Goal: Transaction & Acquisition: Book appointment/travel/reservation

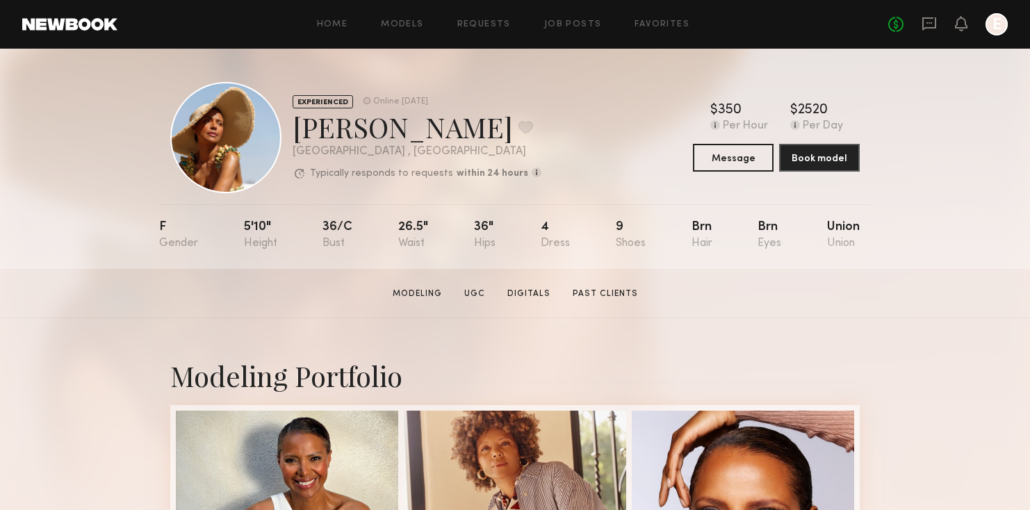
scroll to position [362, 0]
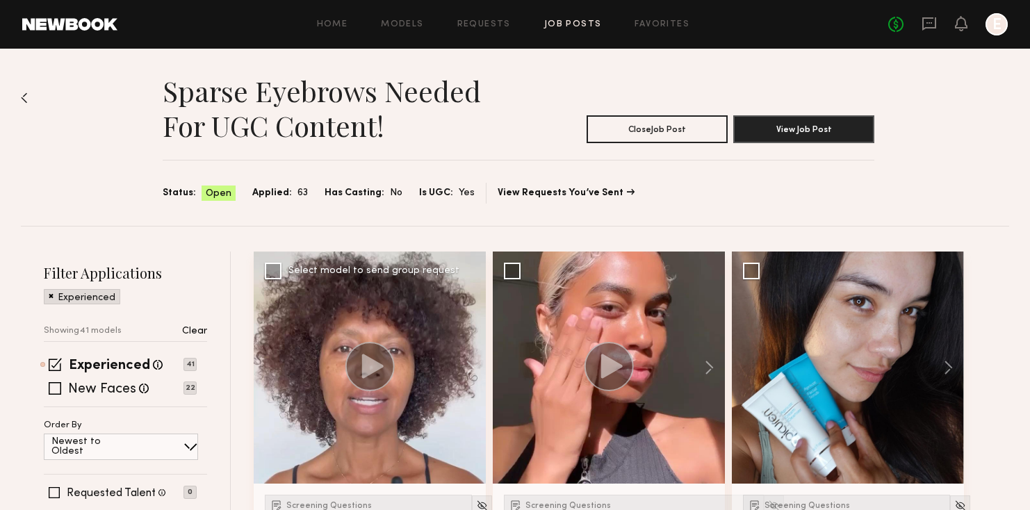
click at [367, 266] on label "Select model to send group request" at bounding box center [362, 271] width 195 height 17
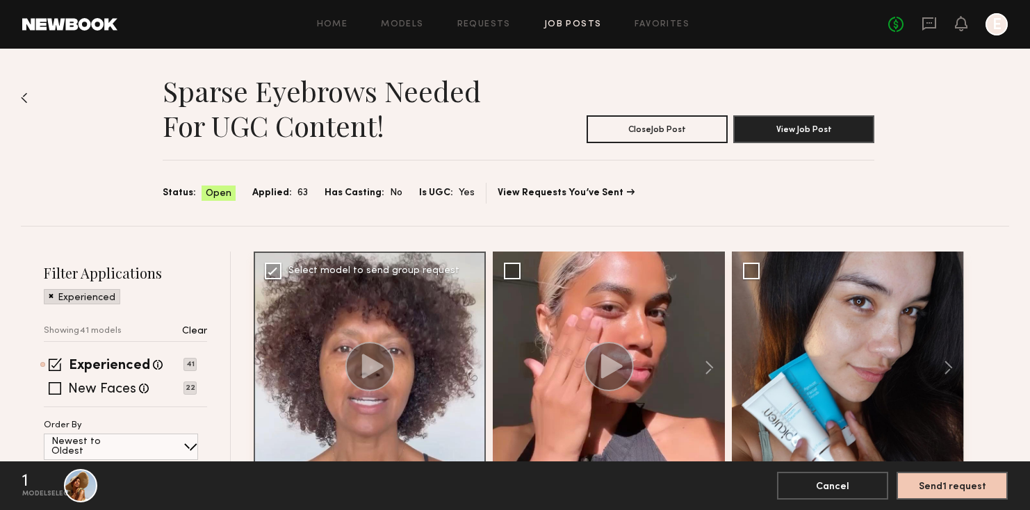
click at [377, 311] on div at bounding box center [370, 368] width 232 height 232
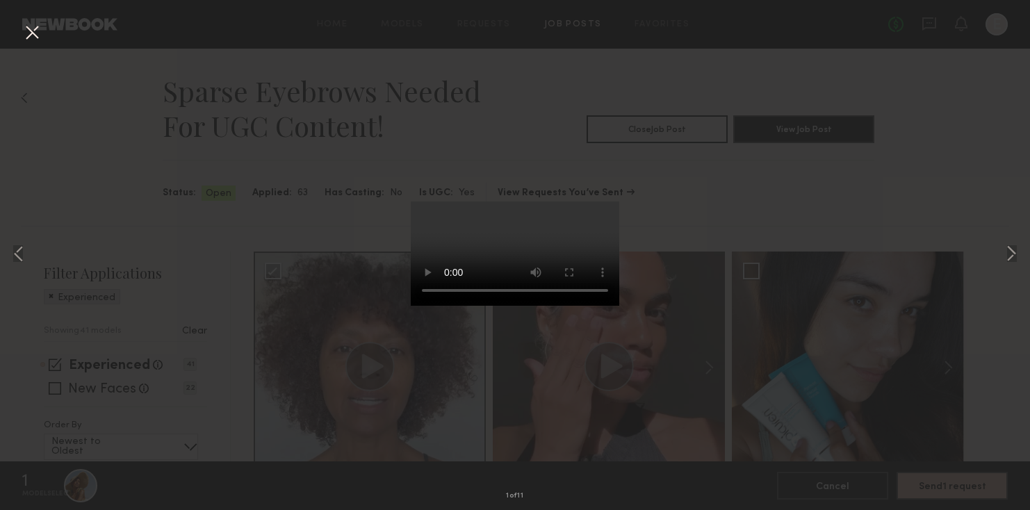
click at [586, 256] on video at bounding box center [515, 254] width 209 height 104
click at [838, 197] on div "1 of 11" at bounding box center [515, 255] width 1030 height 510
click at [29, 34] on button at bounding box center [32, 33] width 22 height 25
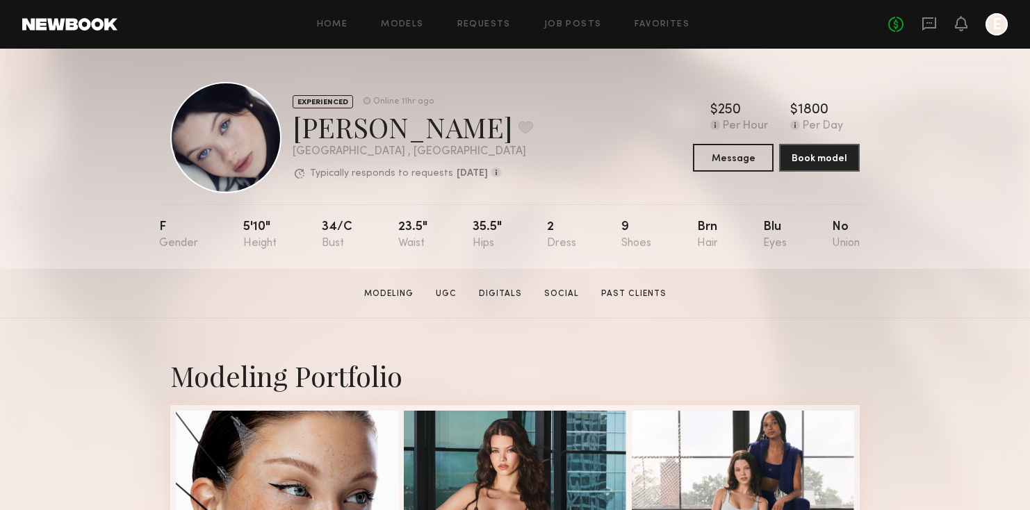
click at [917, 27] on div "No fees up to $5,000 E" at bounding box center [948, 24] width 120 height 22
click at [931, 23] on icon at bounding box center [930, 22] width 6 height 1
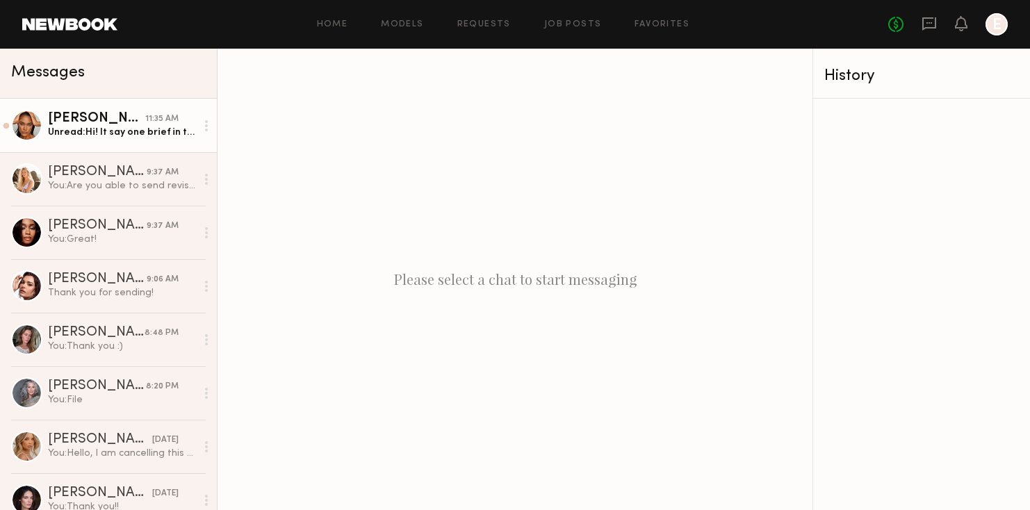
click at [149, 131] on div "Unread: Hi! It say one brief in the listing, and this is clearly two for two se…" at bounding box center [122, 132] width 148 height 13
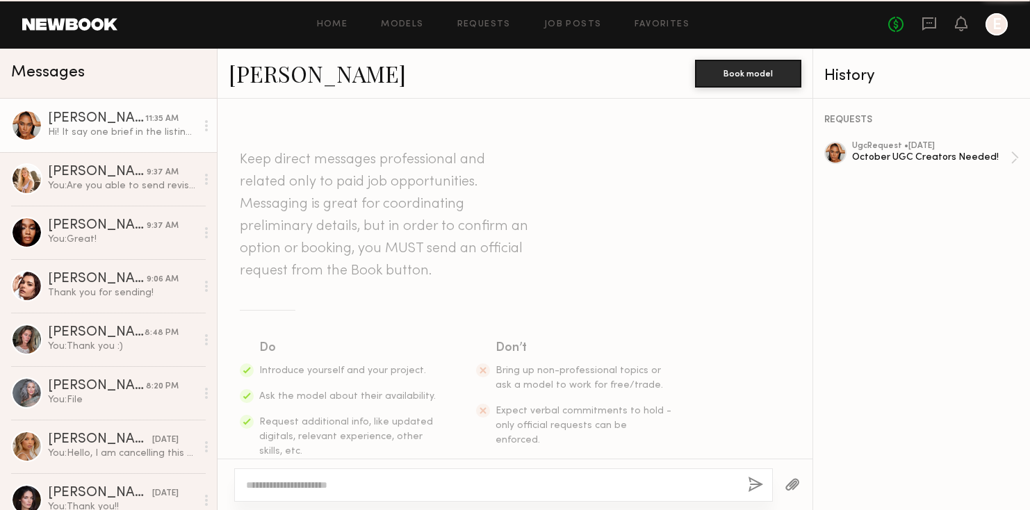
scroll to position [1071, 0]
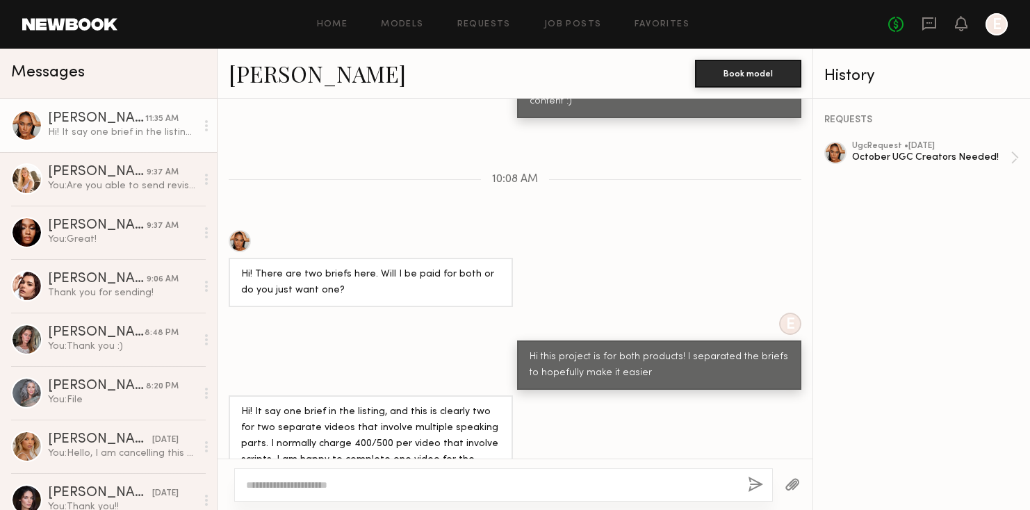
click at [208, 125] on div at bounding box center [206, 126] width 21 height 28
click at [201, 144] on div "Mark unread" at bounding box center [165, 153] width 101 height 31
